Goal: Transaction & Acquisition: Book appointment/travel/reservation

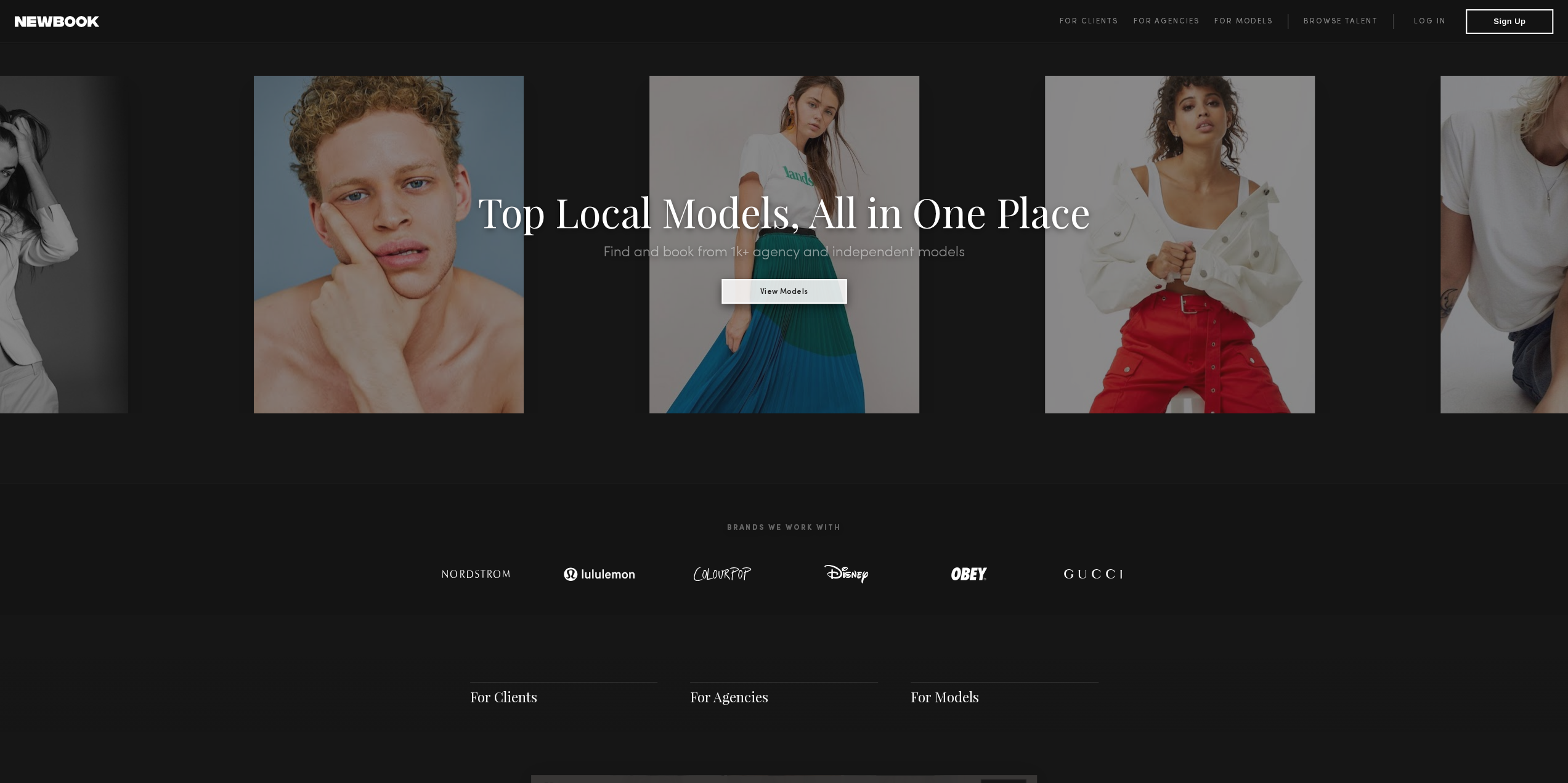
click at [804, 300] on button "View Models" at bounding box center [784, 291] width 125 height 24
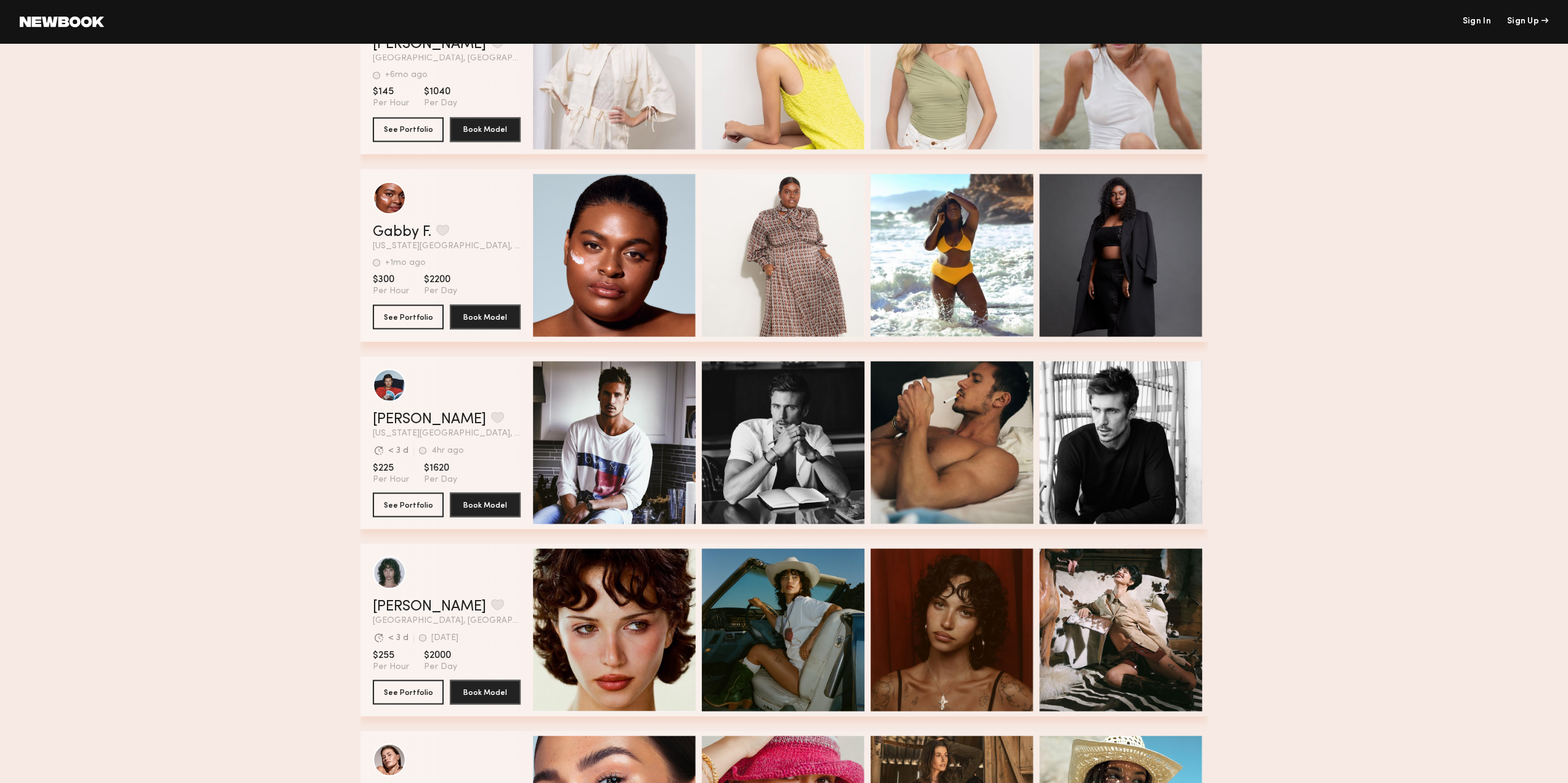
scroll to position [2340, 0]
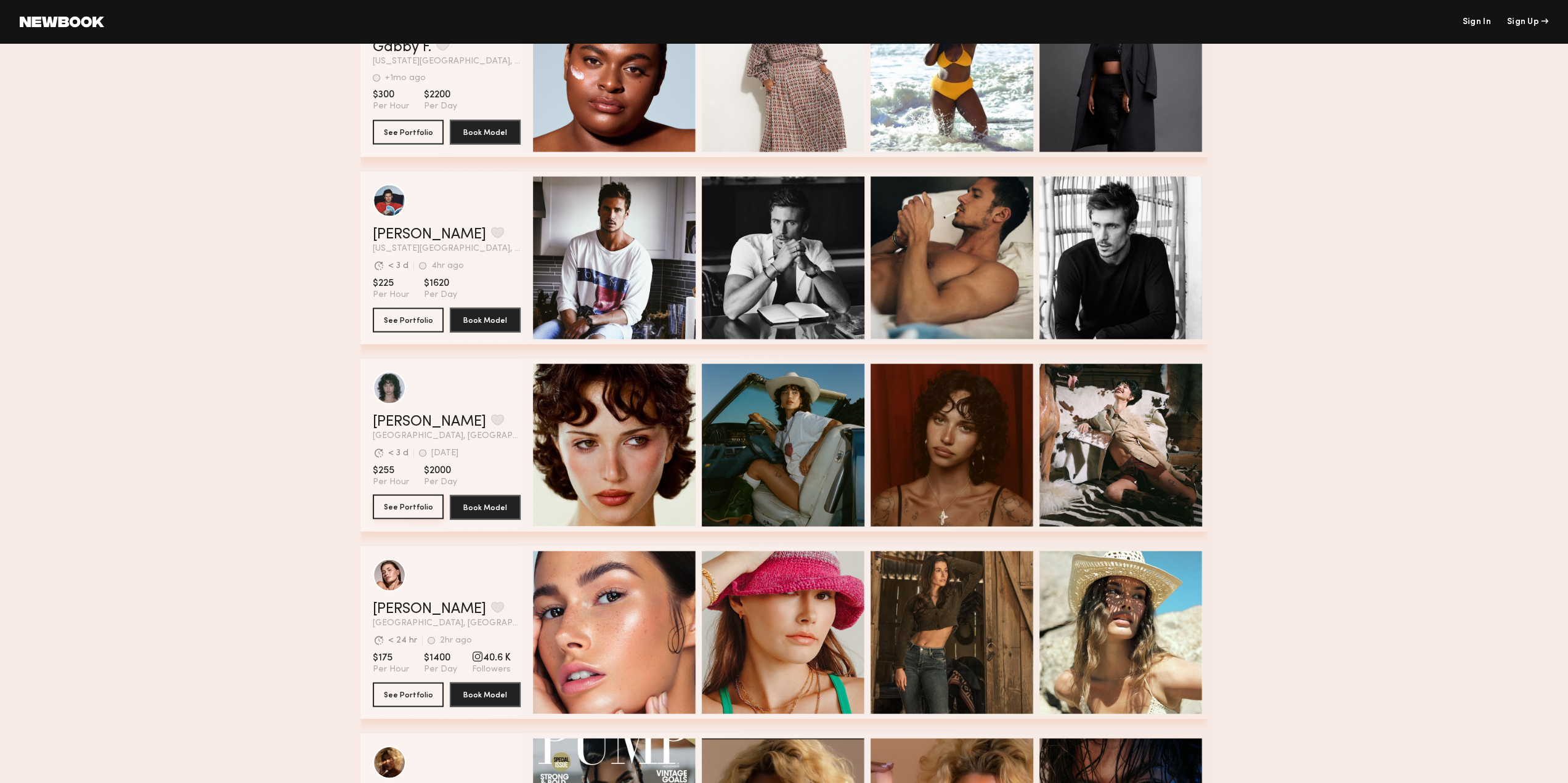
click at [413, 516] on button "See Portfolio" at bounding box center [408, 506] width 71 height 24
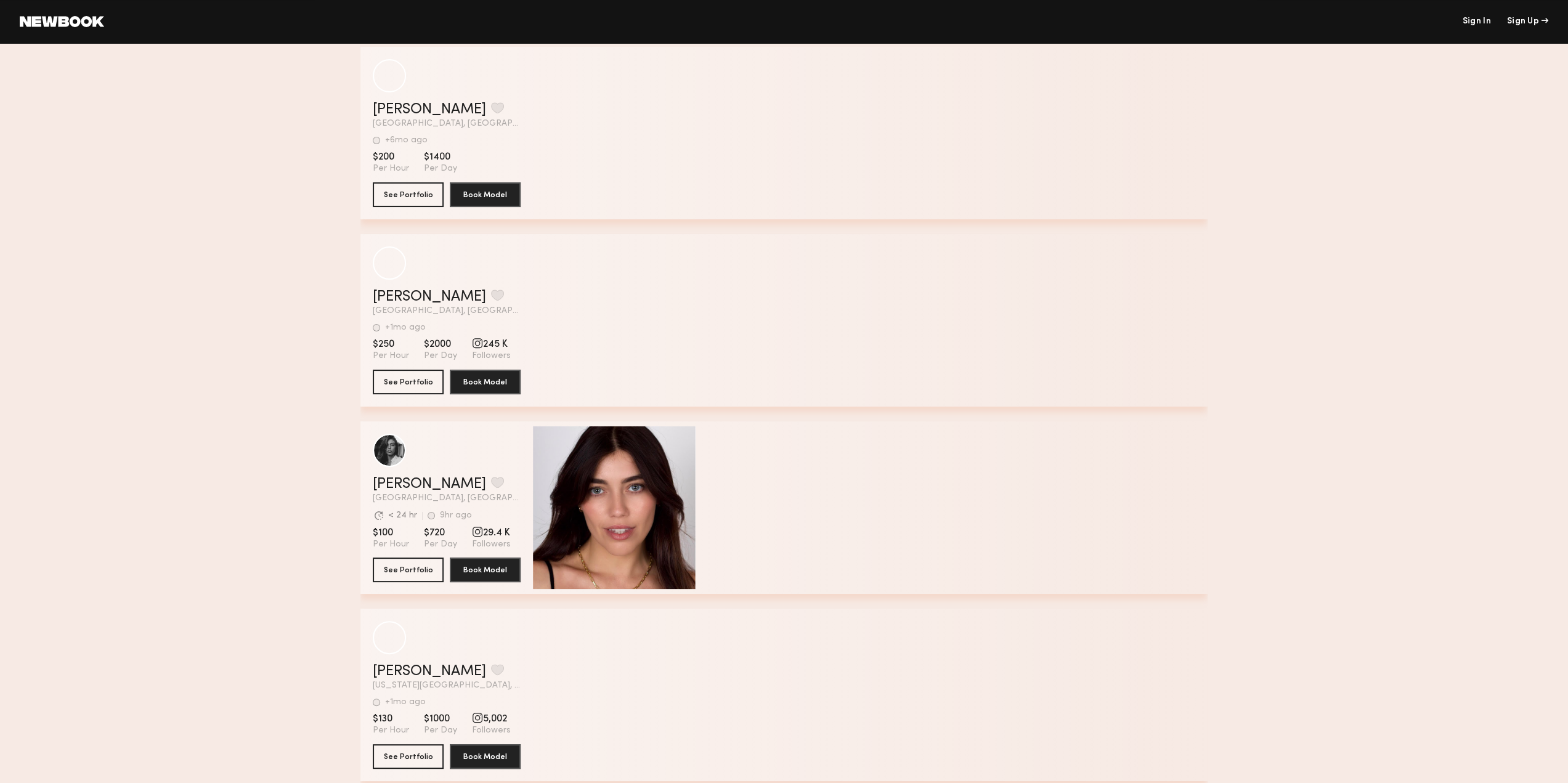
scroll to position [0, 0]
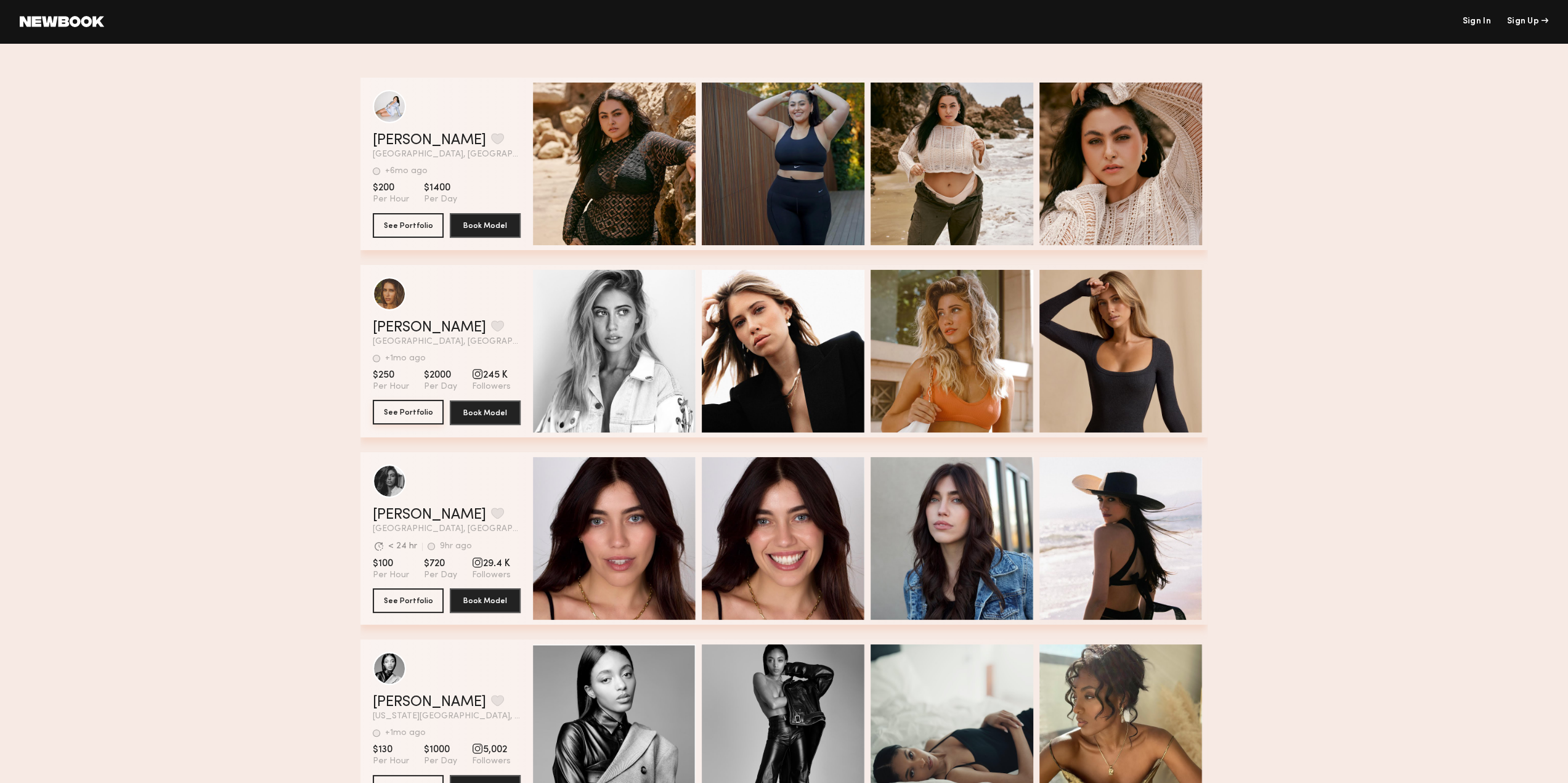
click at [413, 413] on button "See Portfolio" at bounding box center [408, 411] width 71 height 24
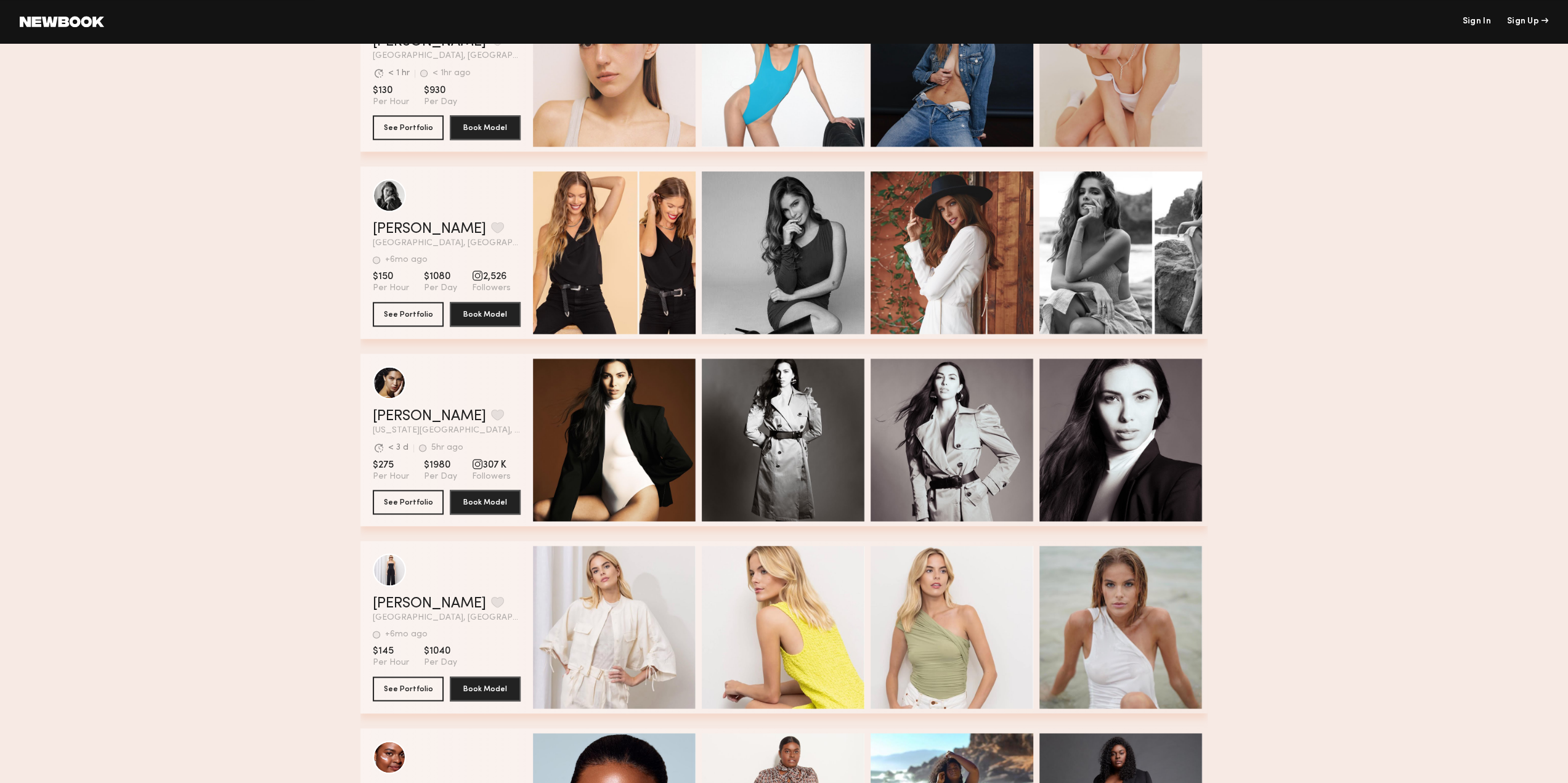
scroll to position [1601, 0]
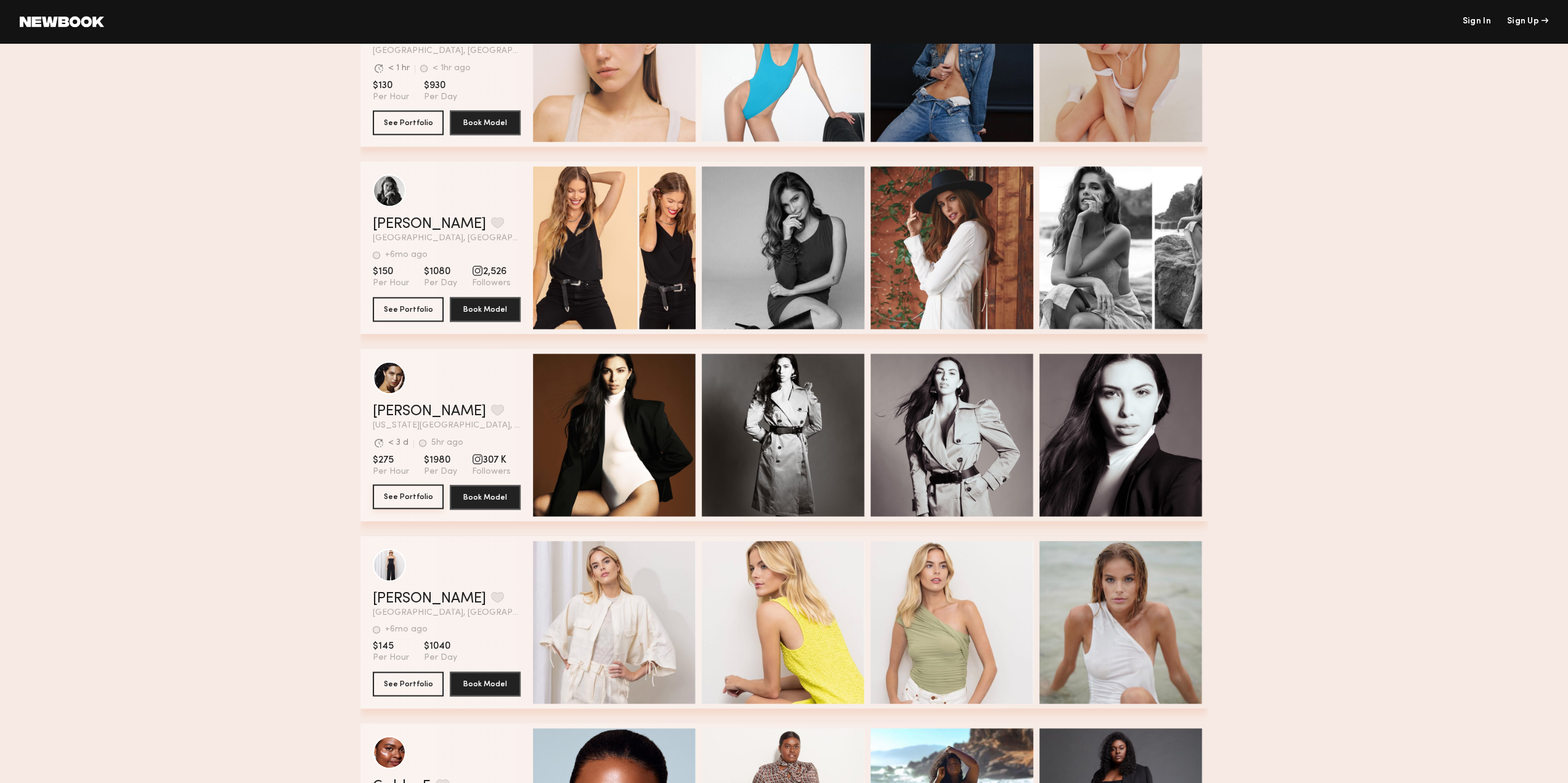
click at [408, 492] on button "See Portfolio" at bounding box center [408, 495] width 71 height 24
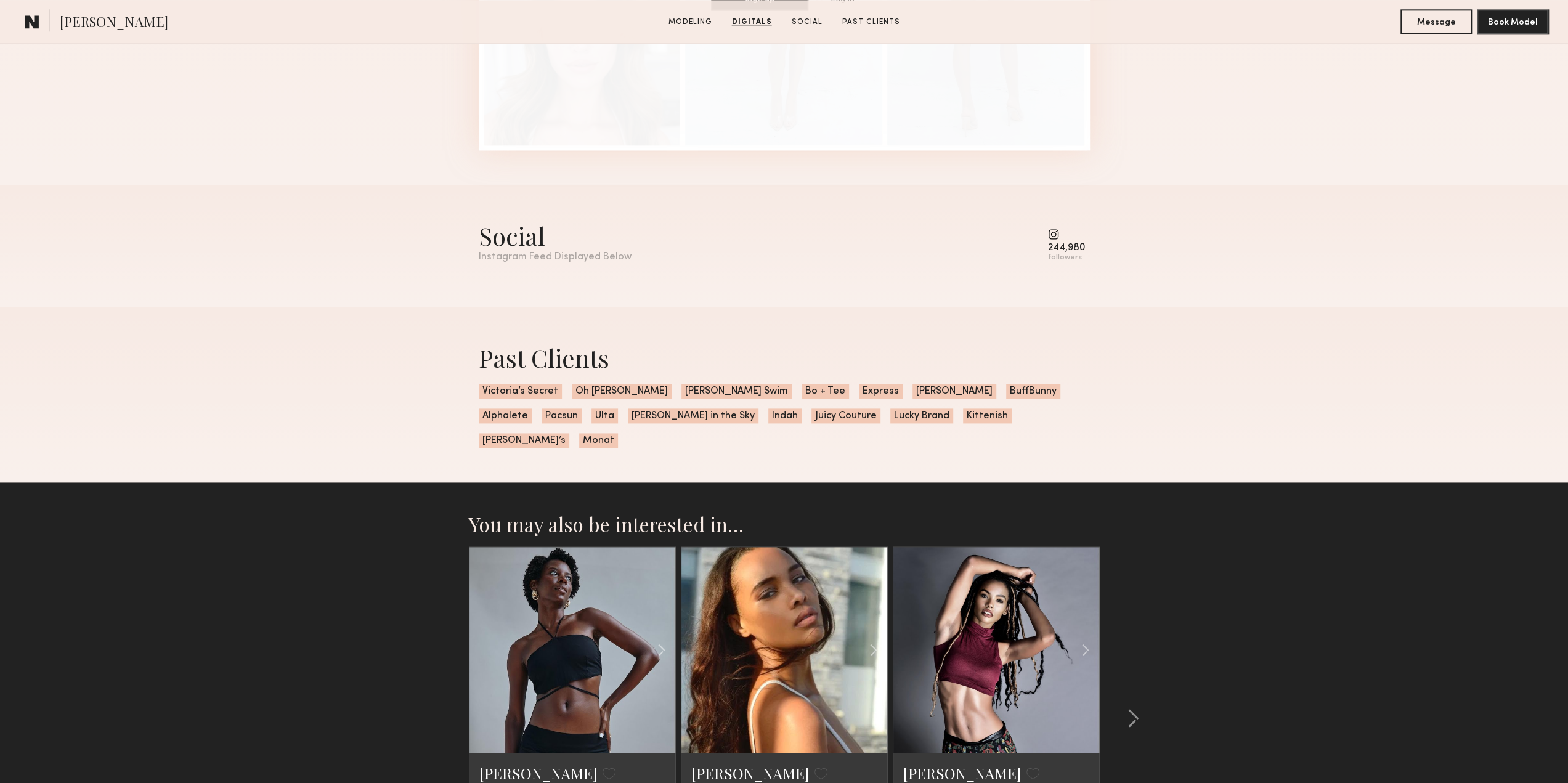
scroll to position [1755, 0]
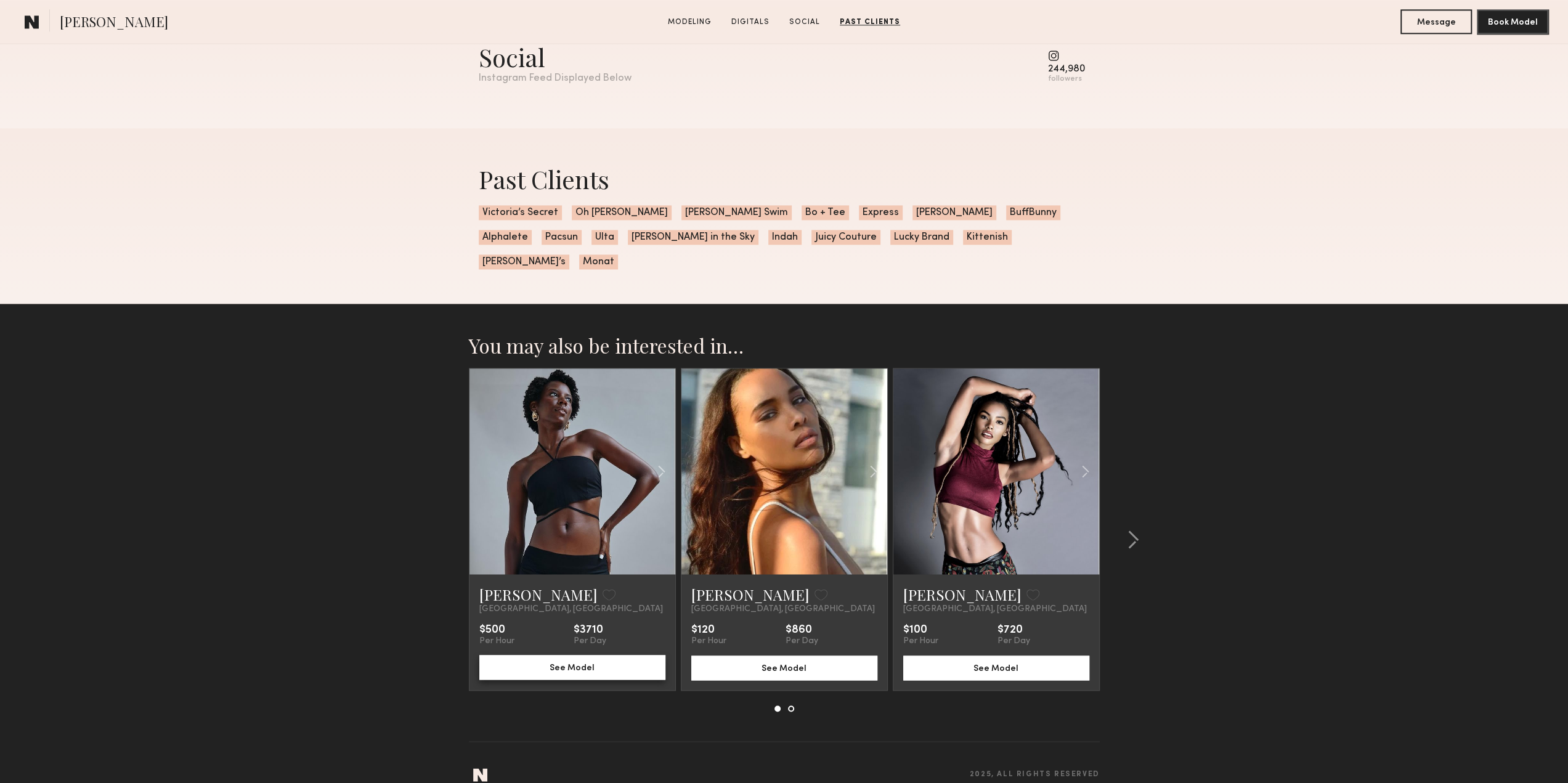
click at [591, 654] on button "See Model" at bounding box center [571, 666] width 186 height 24
